Goal: Task Accomplishment & Management: Manage account settings

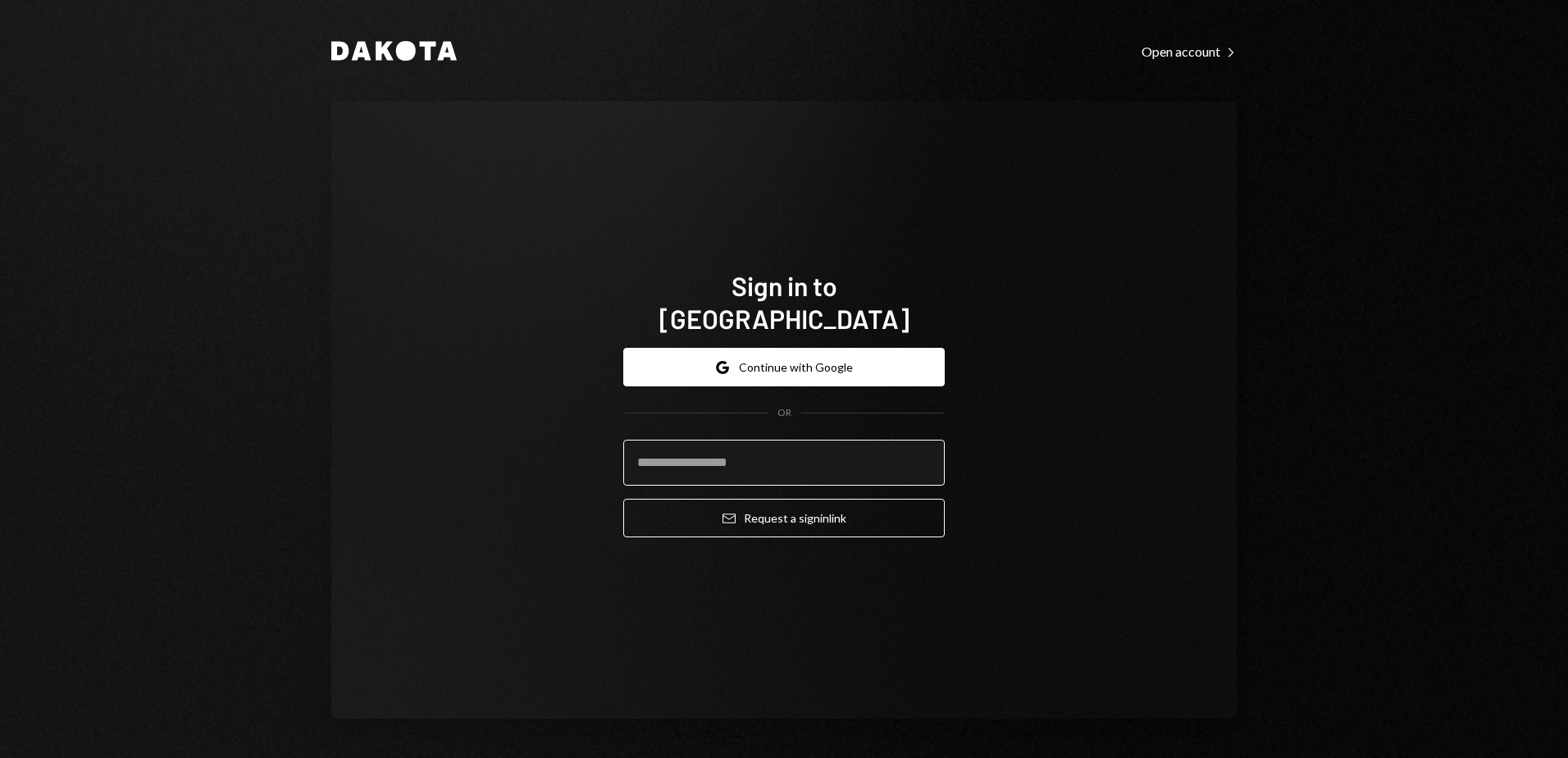
click at [687, 466] on input "email" at bounding box center [784, 462] width 322 height 46
type input "**********"
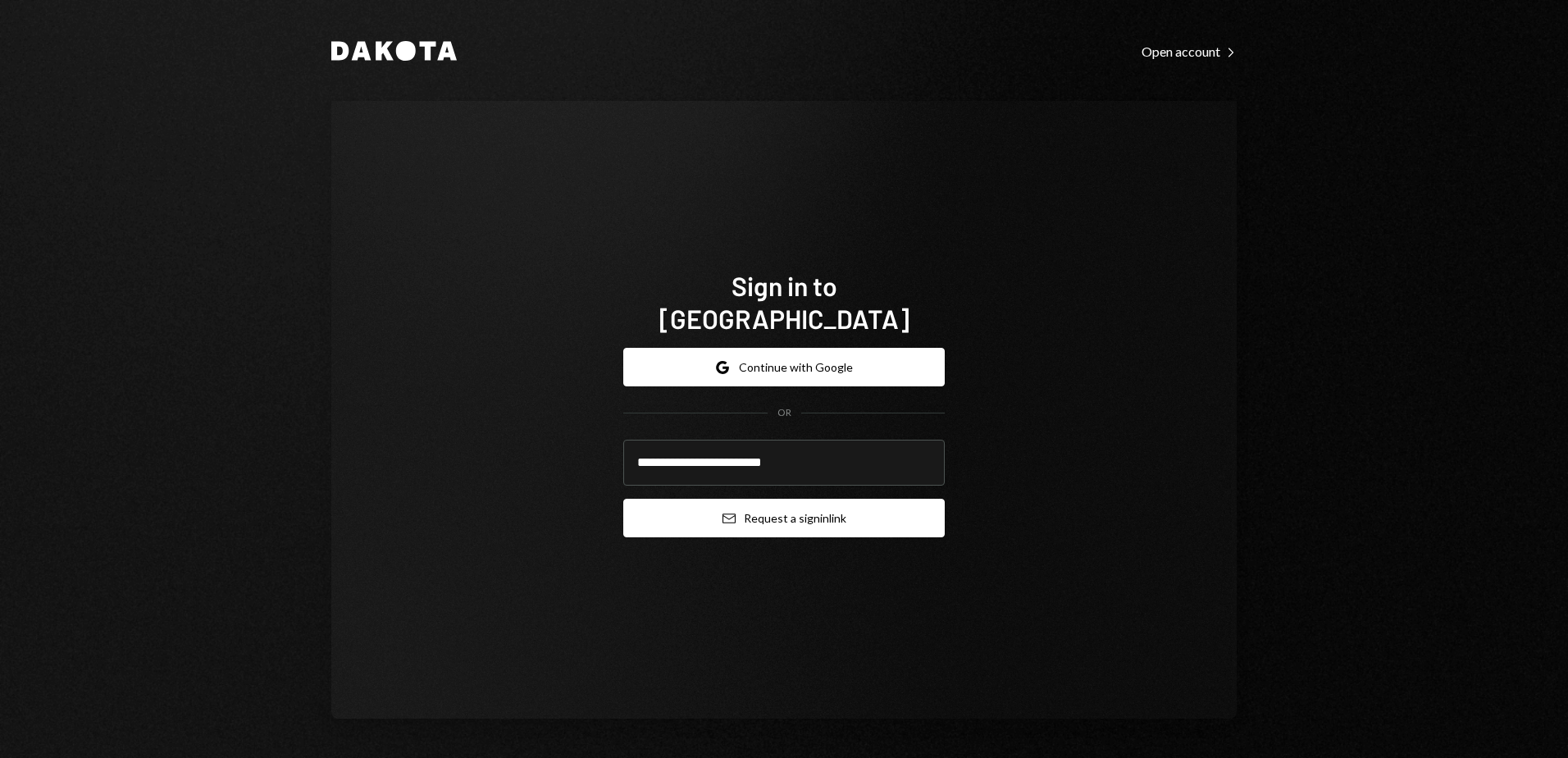
click at [729, 512] on icon "Email" at bounding box center [730, 519] width 14 height 14
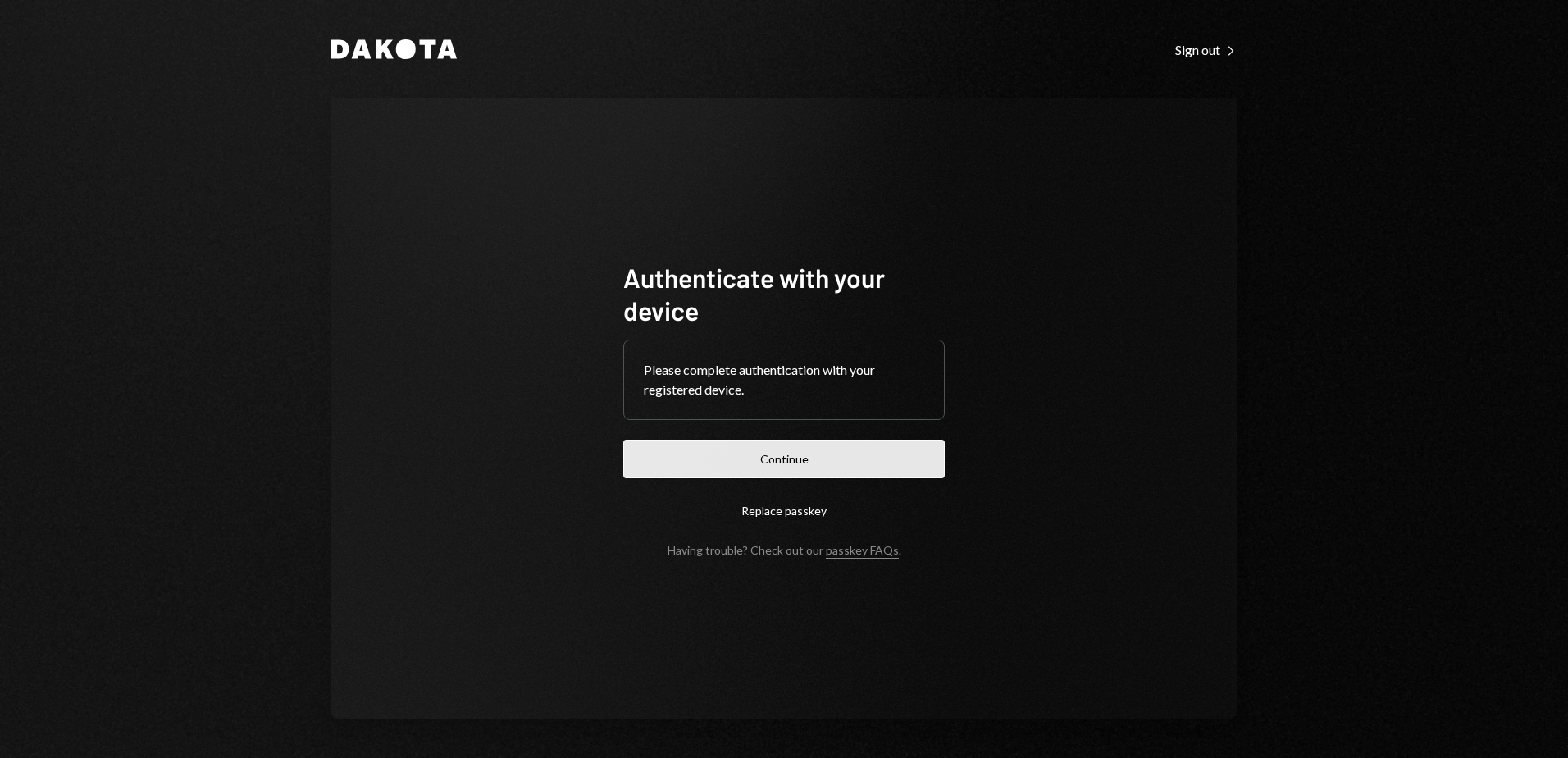
click at [746, 455] on button "Continue" at bounding box center [784, 459] width 322 height 39
